Goal: Information Seeking & Learning: Learn about a topic

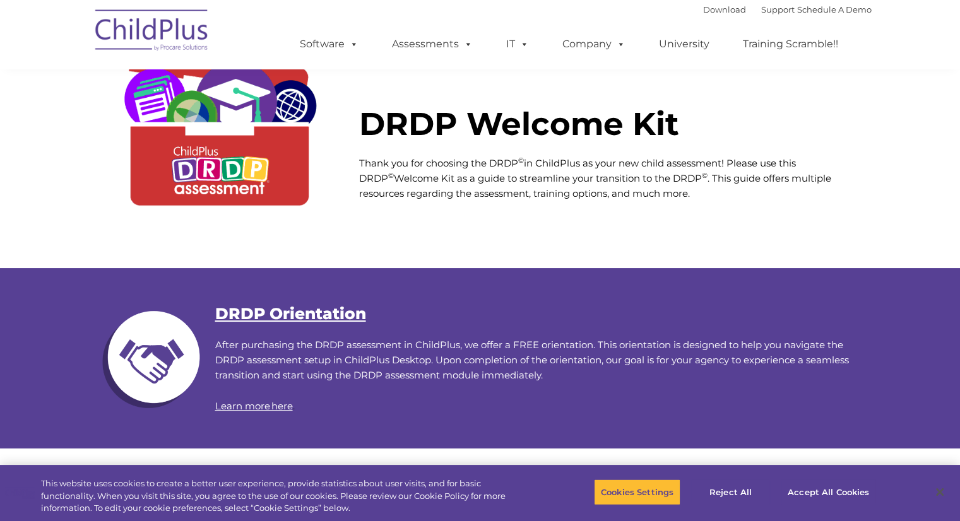
scroll to position [63, 0]
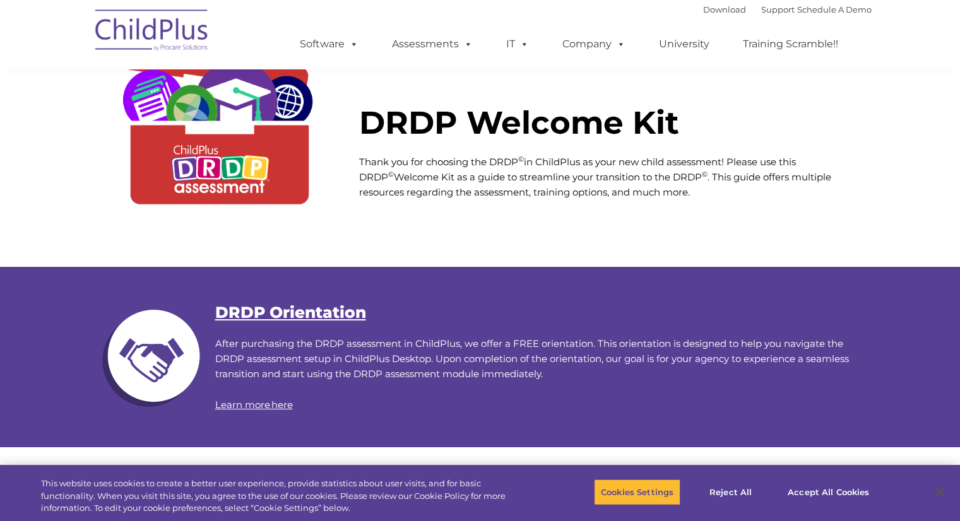
click at [268, 310] on link "DRDP Orientation" at bounding box center [290, 312] width 151 height 19
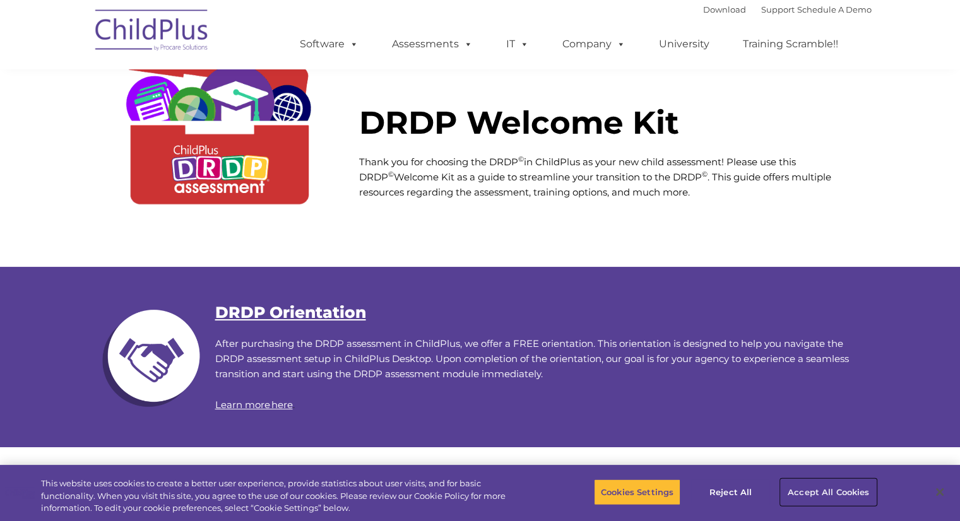
click at [843, 495] on button "Accept All Cookies" at bounding box center [828, 492] width 95 height 27
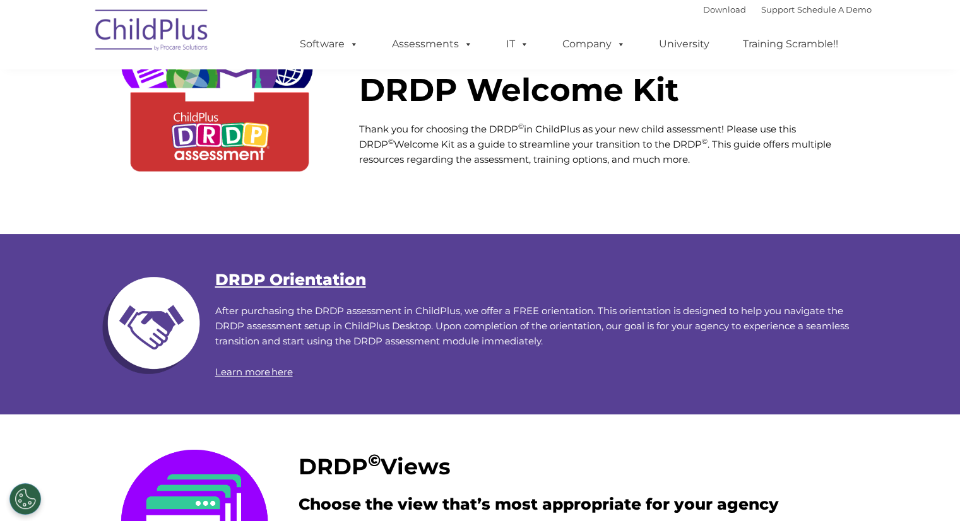
scroll to position [95, 0]
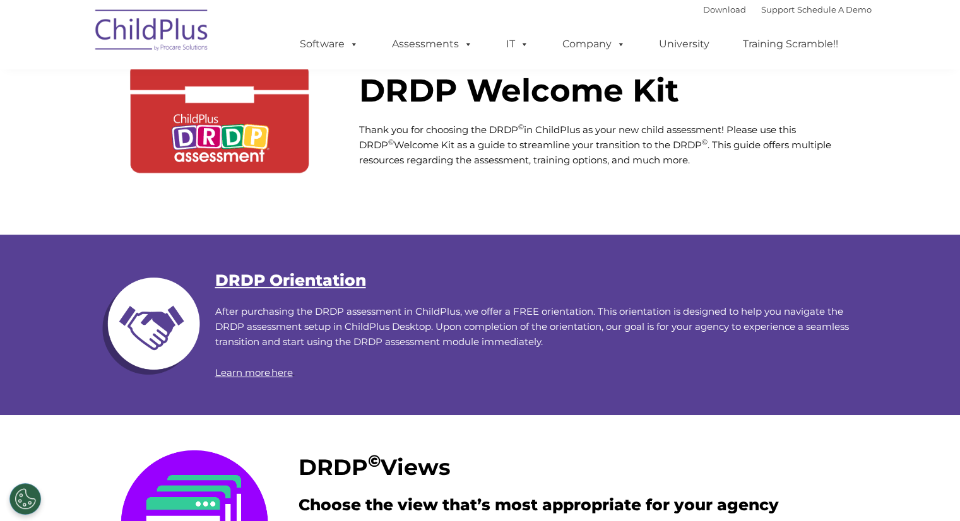
click at [283, 273] on link "DRDP Orientation" at bounding box center [290, 280] width 151 height 19
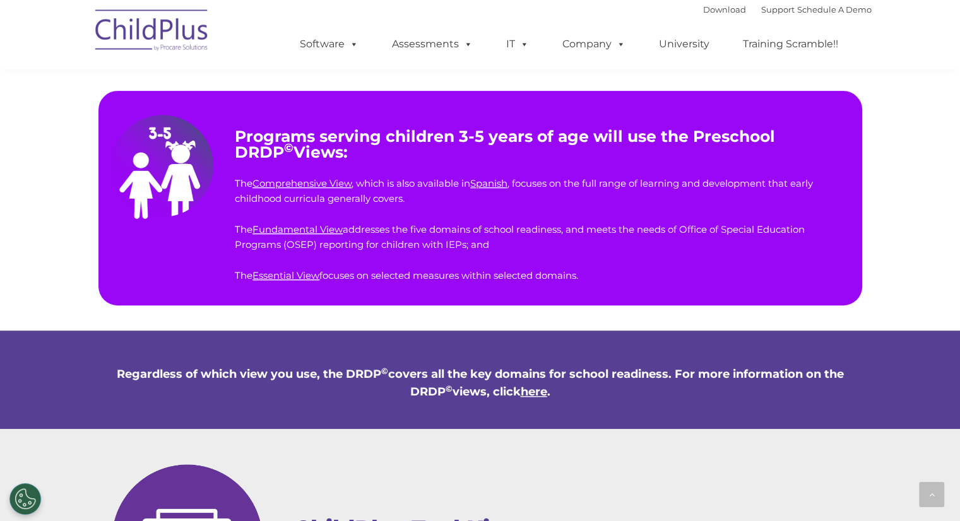
scroll to position [855, 0]
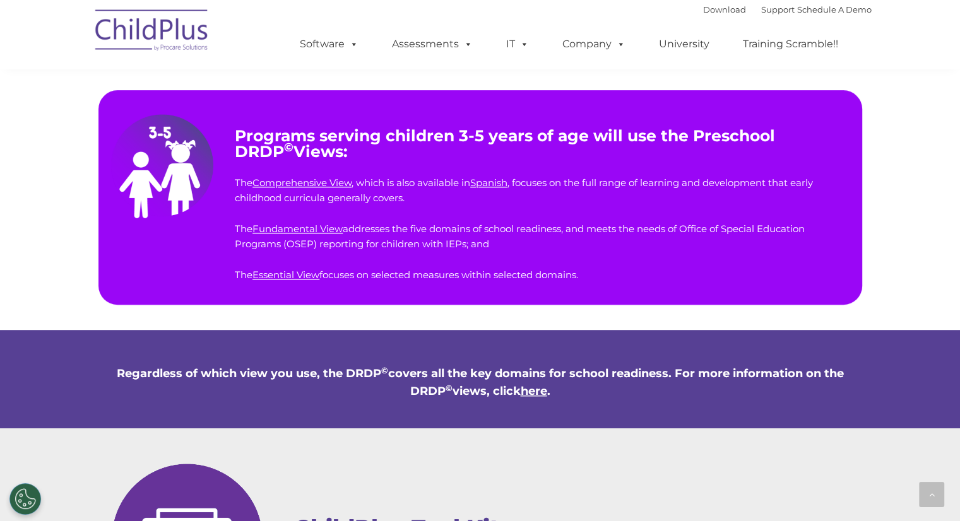
click at [533, 392] on link "here" at bounding box center [534, 391] width 27 height 14
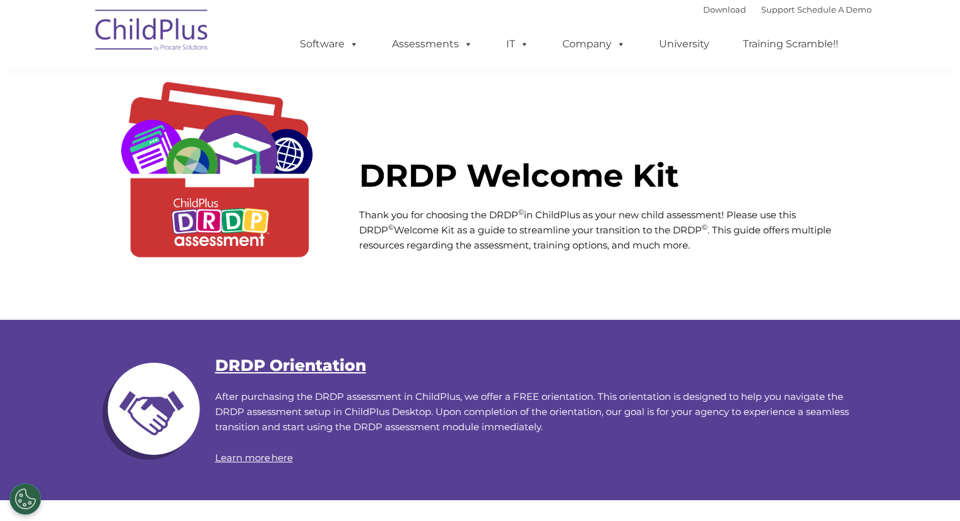
scroll to position [0, 0]
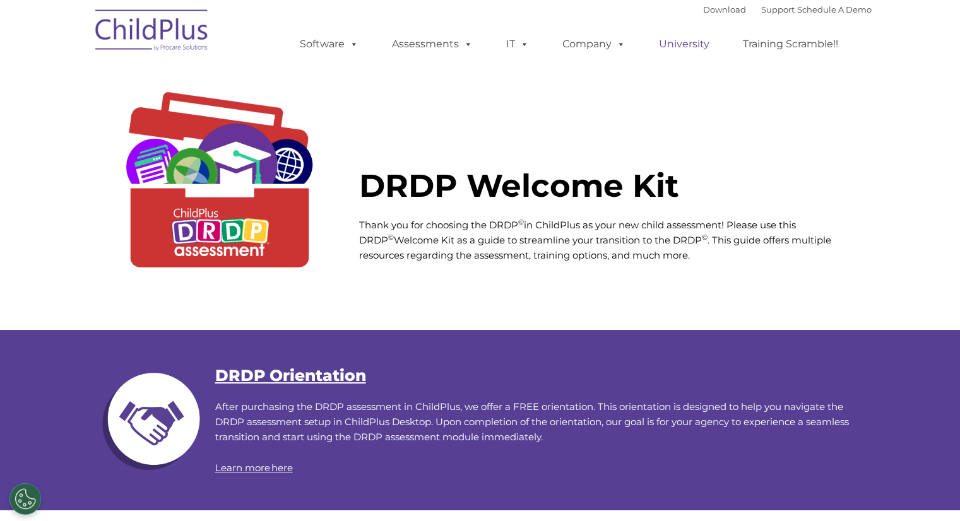
click at [677, 46] on link "University" at bounding box center [684, 44] width 76 height 25
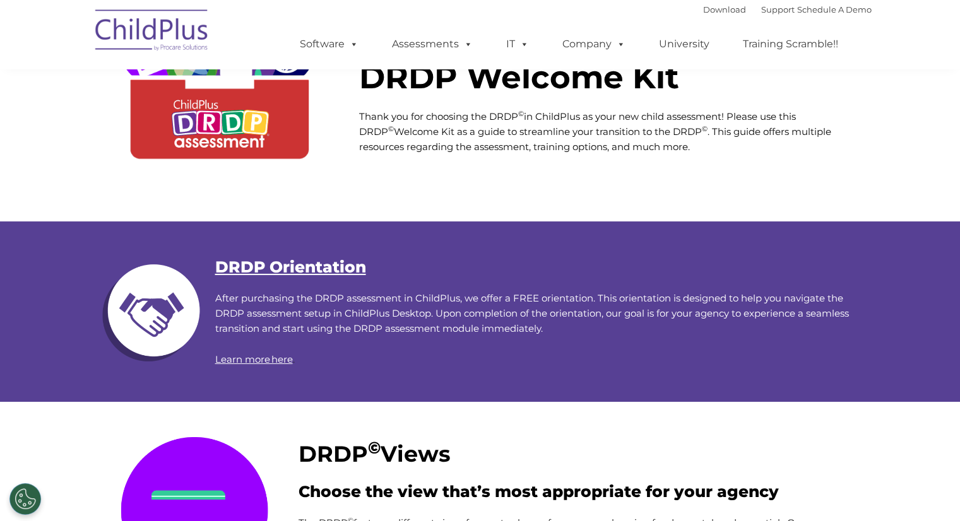
scroll to position [129, 0]
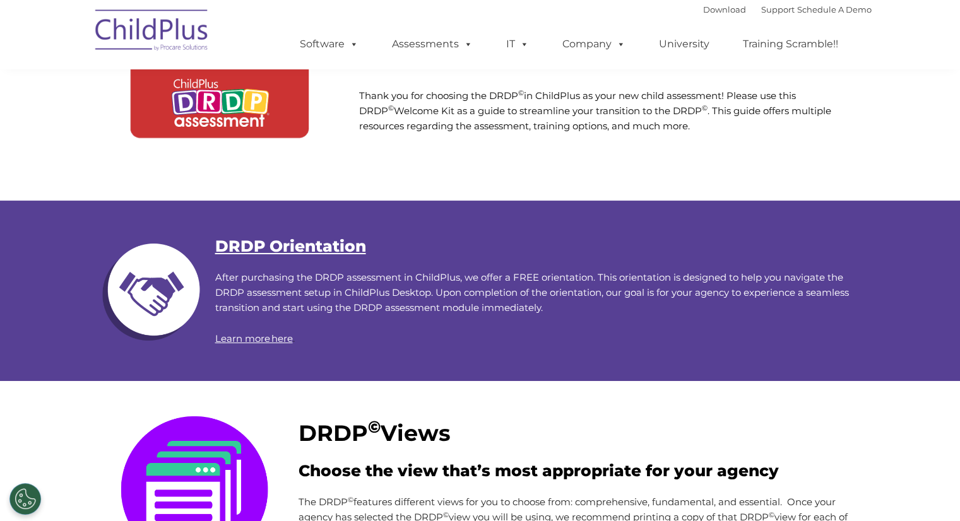
click at [264, 245] on link "DRDP Orientation" at bounding box center [290, 246] width 151 height 19
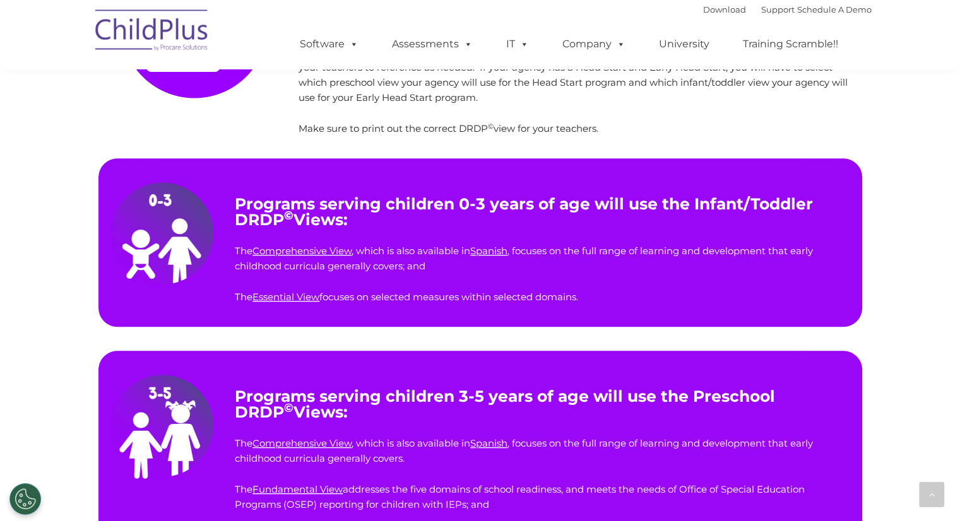
scroll to position [596, 0]
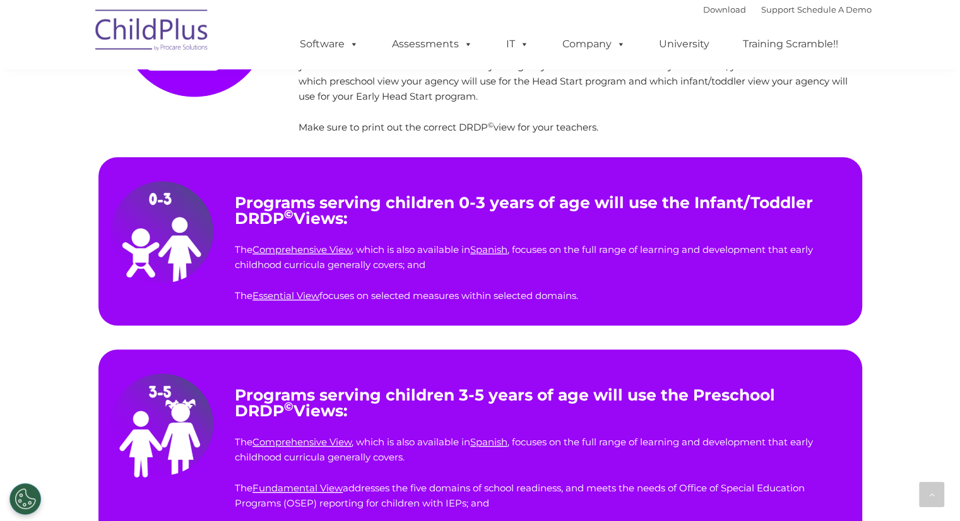
click at [303, 250] on link "Comprehensive View" at bounding box center [301, 250] width 99 height 12
click at [285, 297] on link "Essential View" at bounding box center [285, 296] width 67 height 12
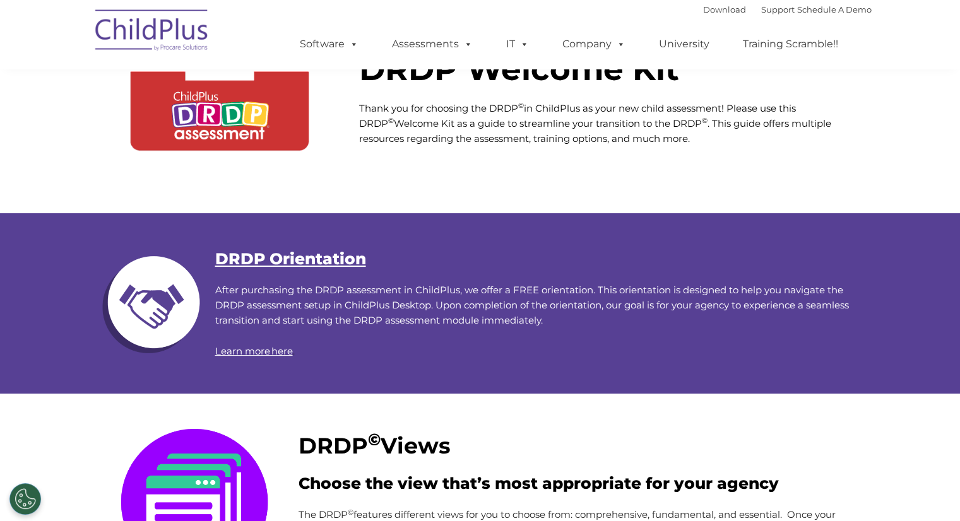
scroll to position [128, 0]
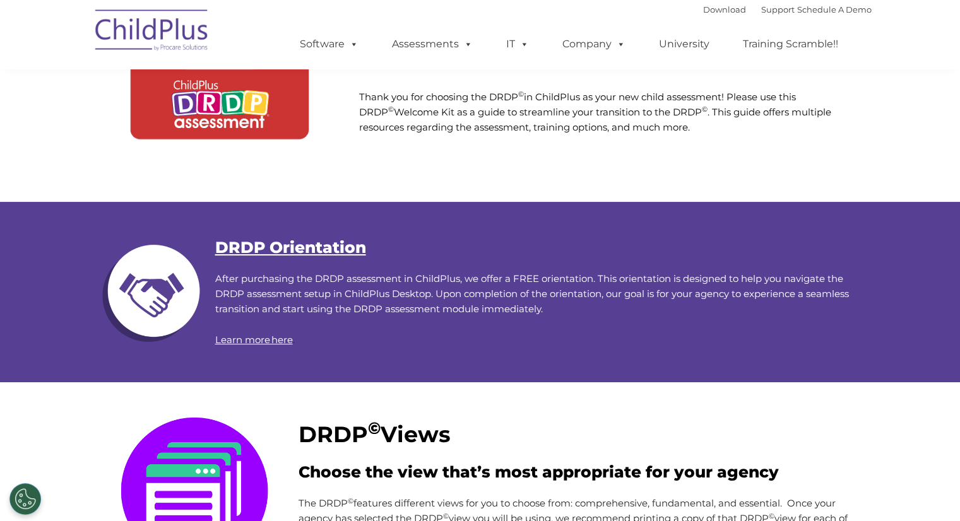
click at [247, 337] on link "Learn more here" at bounding box center [254, 340] width 78 height 12
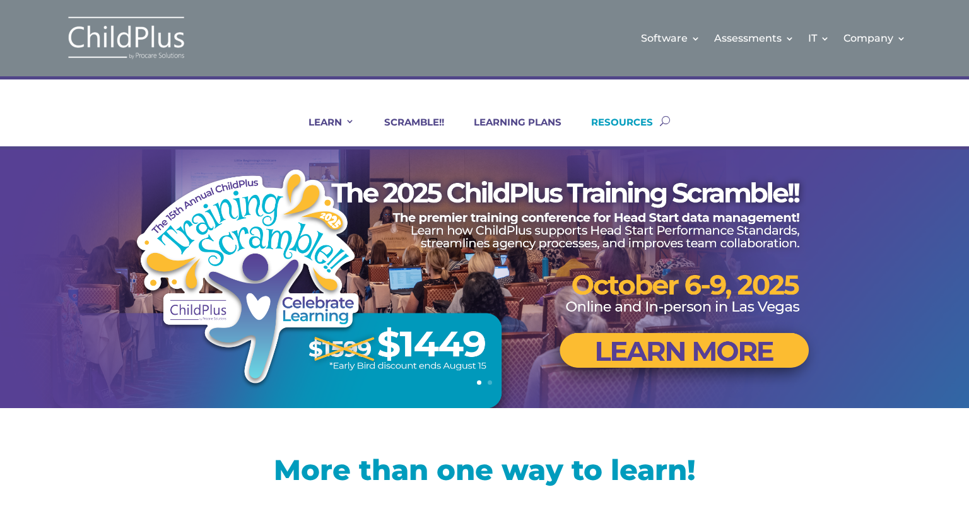
click at [615, 118] on link "RESOURCES" at bounding box center [614, 131] width 78 height 30
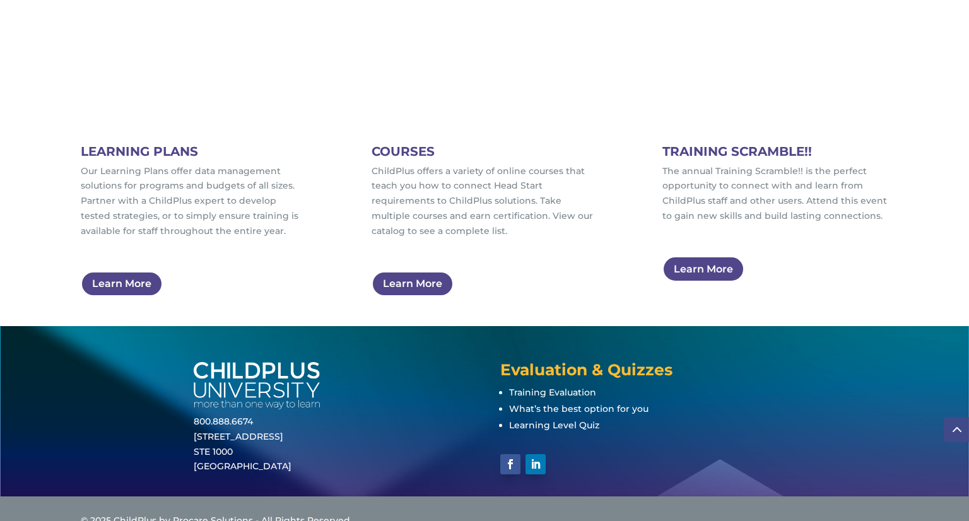
scroll to position [819, 0]
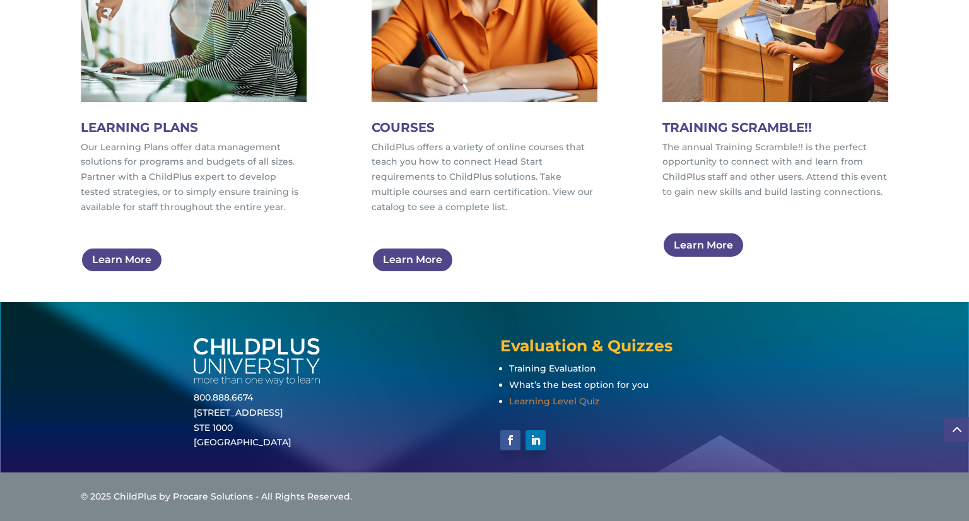
click at [543, 396] on span "Learning Level Quiz" at bounding box center [554, 401] width 90 height 11
